Goal: Book appointment/travel/reservation

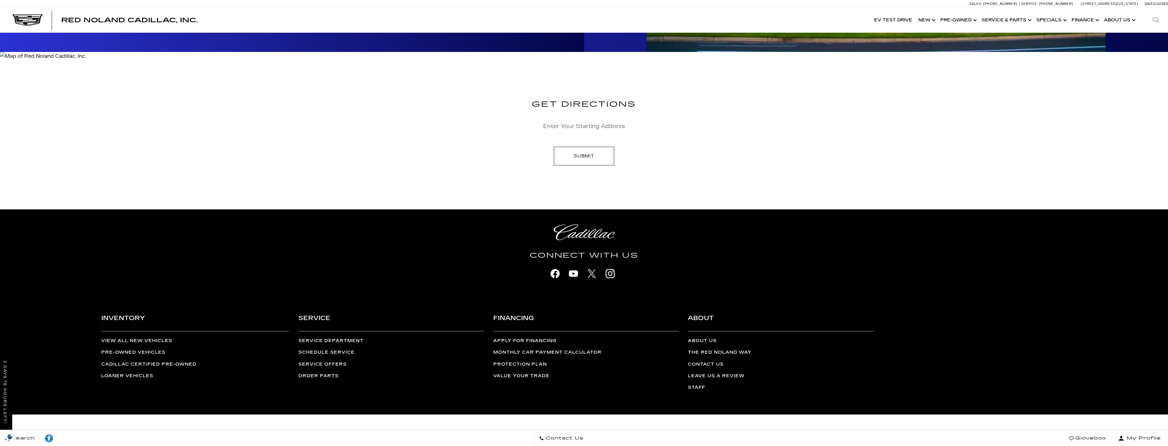
scroll to position [1406, 0]
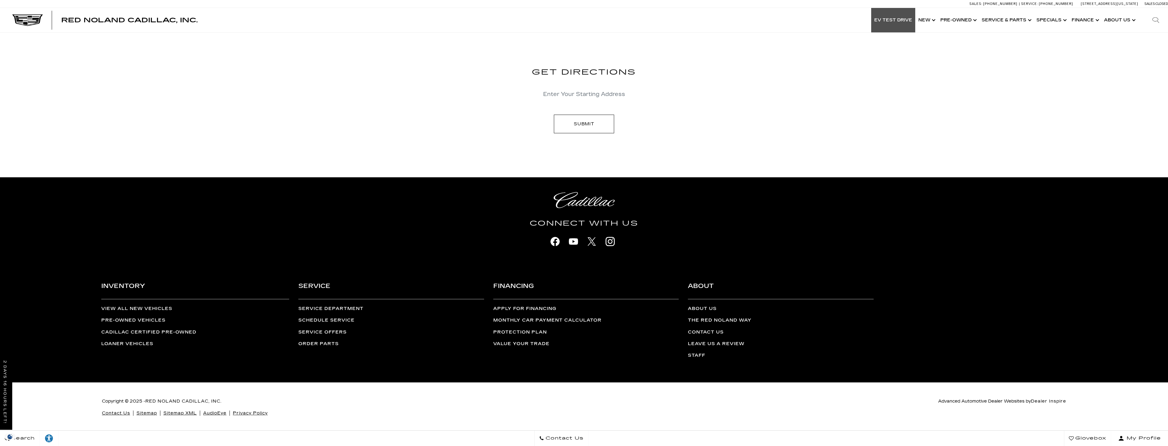
click at [893, 22] on link "EV Test Drive" at bounding box center [893, 20] width 44 height 24
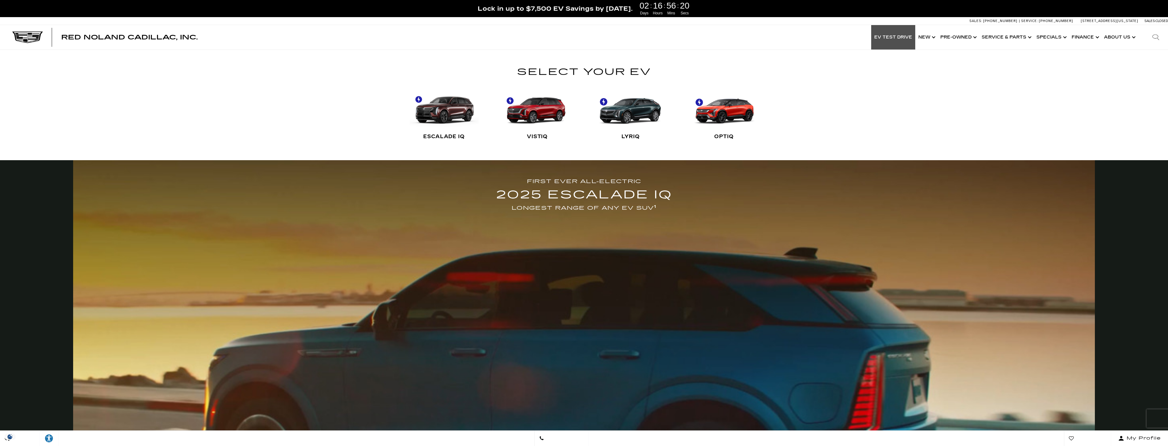
click at [547, 122] on link "VISTIQ" at bounding box center [537, 114] width 69 height 61
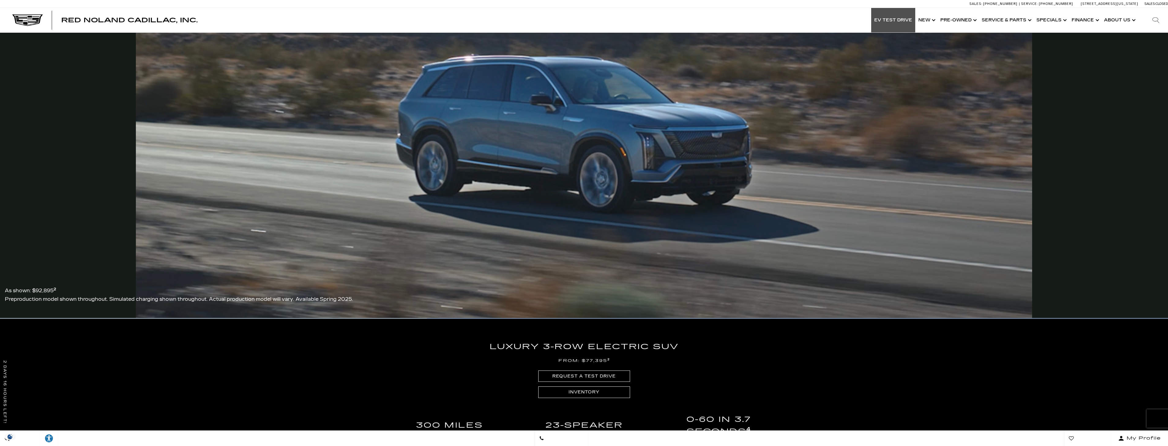
scroll to position [881, 0]
